Goal: Navigation & Orientation: Find specific page/section

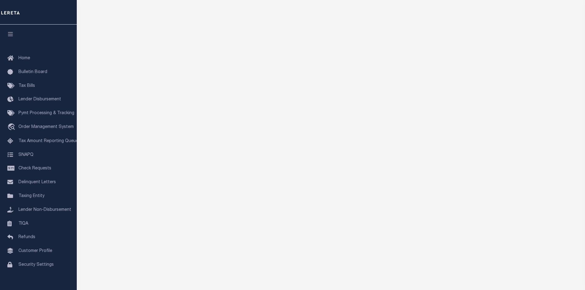
scroll to position [61, 0]
click at [25, 61] on link "Home" at bounding box center [38, 59] width 77 height 14
